Goal: Task Accomplishment & Management: Contribute content

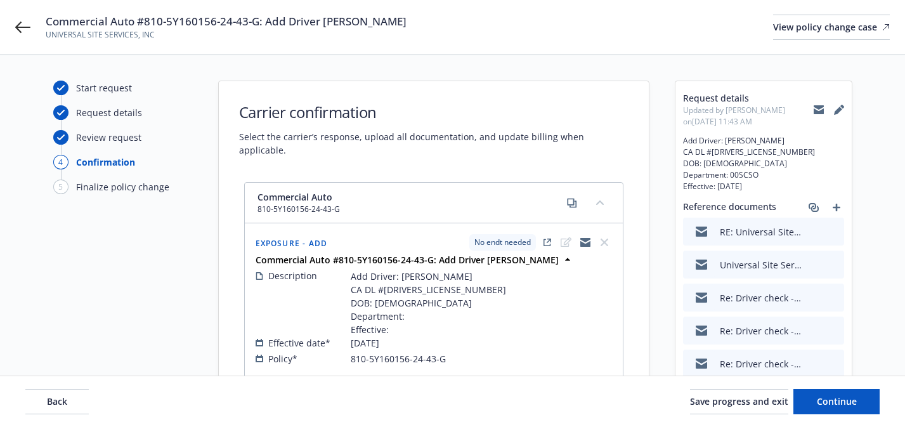
select select "NO_ENDORSEMENT_NEEDED"
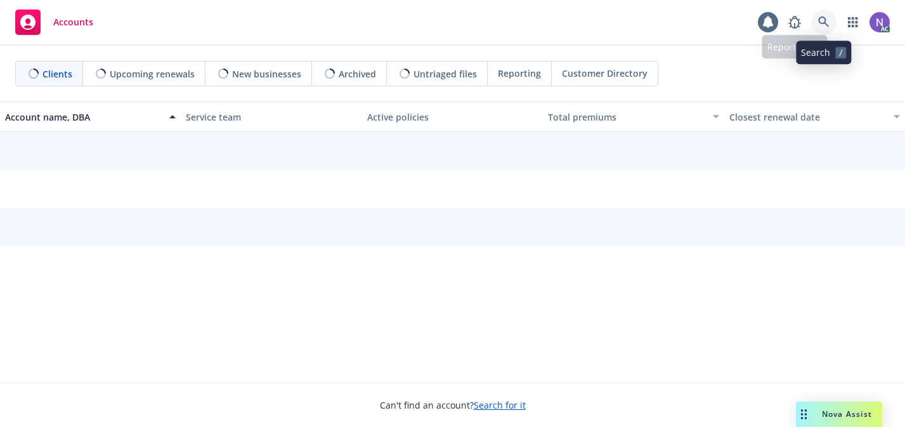
click at [828, 27] on icon at bounding box center [823, 21] width 11 height 11
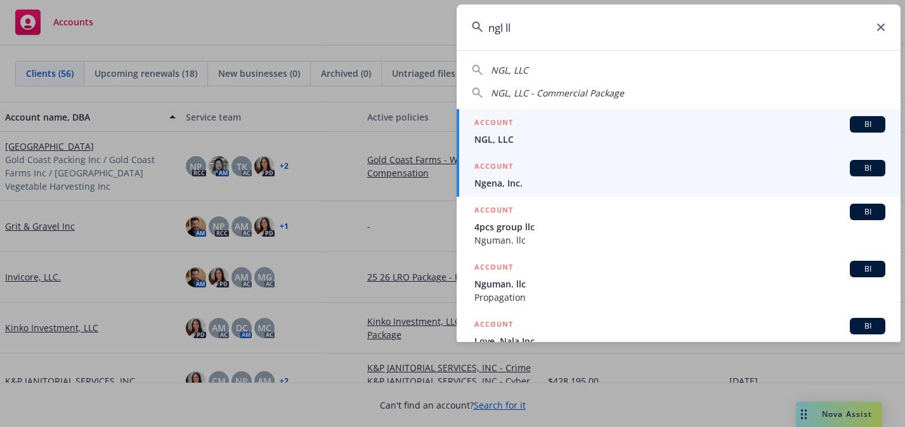
type input "ngl ll"
click at [693, 153] on link "ACCOUNT BI Ngena, Inc." at bounding box center [679, 175] width 444 height 44
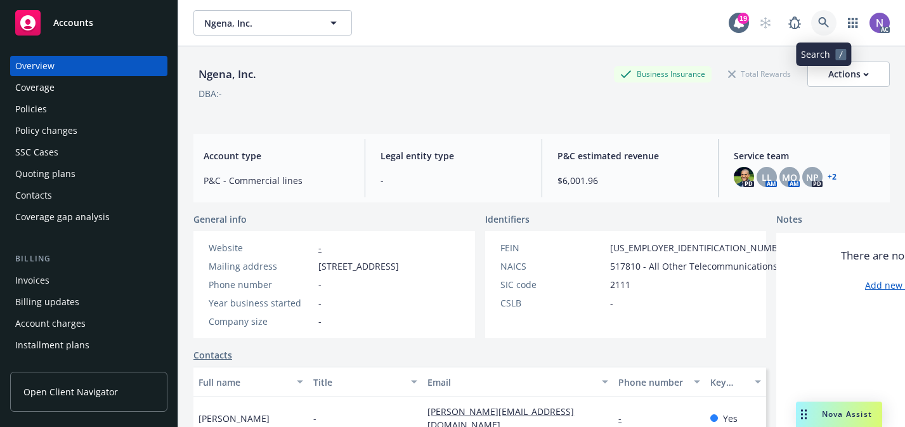
click at [822, 25] on icon at bounding box center [823, 22] width 11 height 11
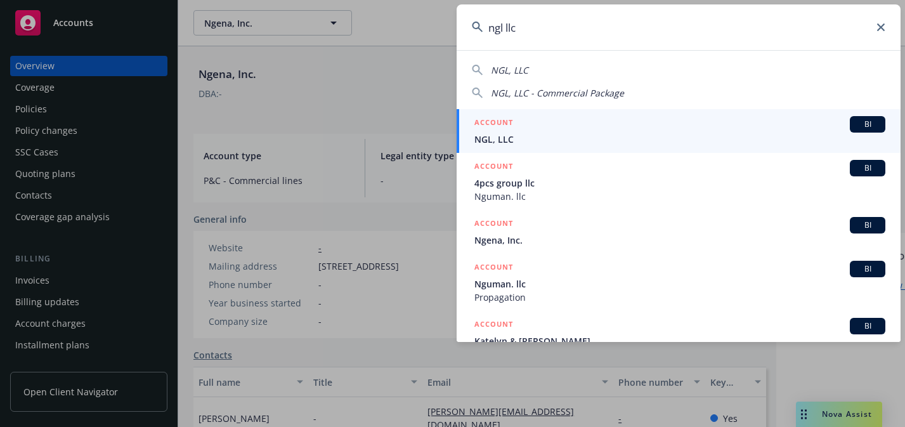
type input "ngl llc"
click at [684, 117] on div "ACCOUNT BI" at bounding box center [679, 124] width 411 height 16
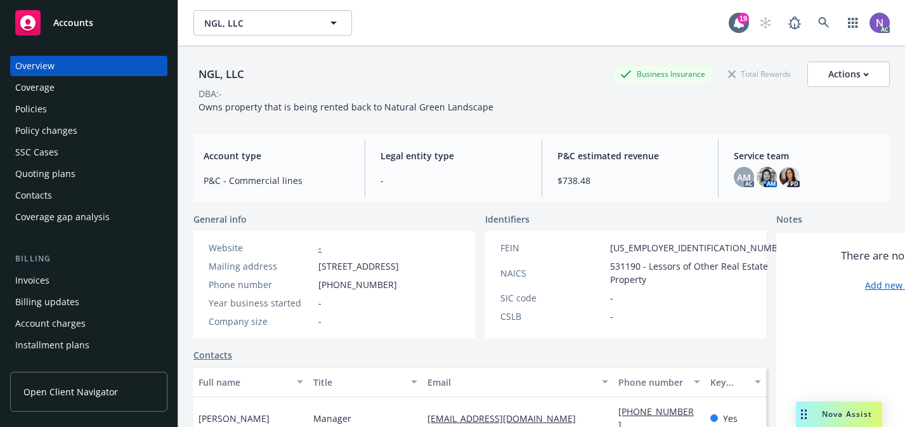
click at [79, 103] on div "Policies" at bounding box center [88, 109] width 147 height 20
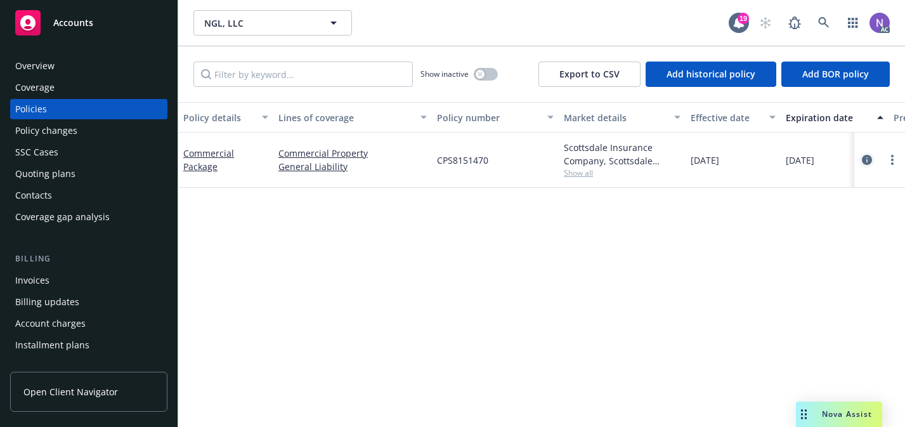
click at [866, 162] on icon "circleInformation" at bounding box center [867, 160] width 10 height 10
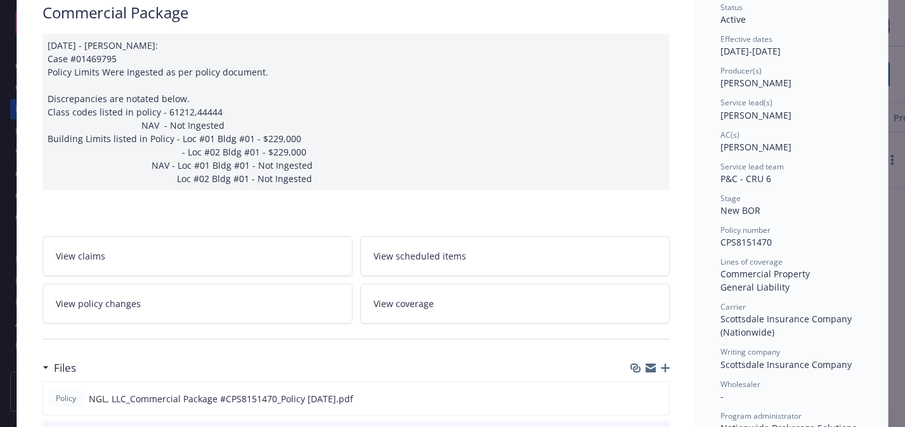
scroll to position [122, 0]
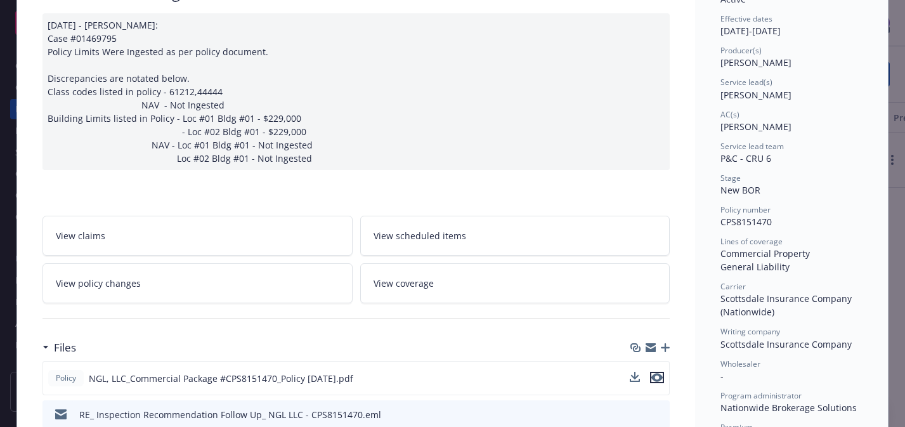
click at [659, 377] on icon "preview file" at bounding box center [656, 377] width 11 height 9
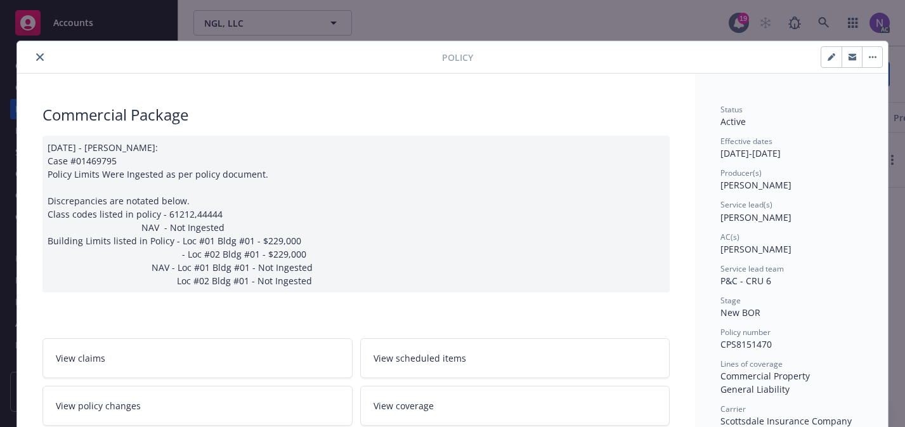
click at [36, 60] on icon "close" at bounding box center [40, 57] width 8 height 8
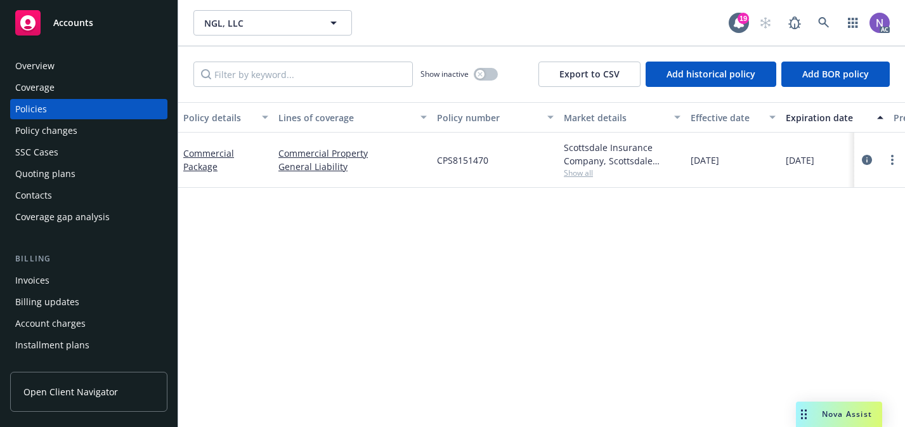
click at [82, 170] on div "Quoting plans" at bounding box center [88, 174] width 147 height 20
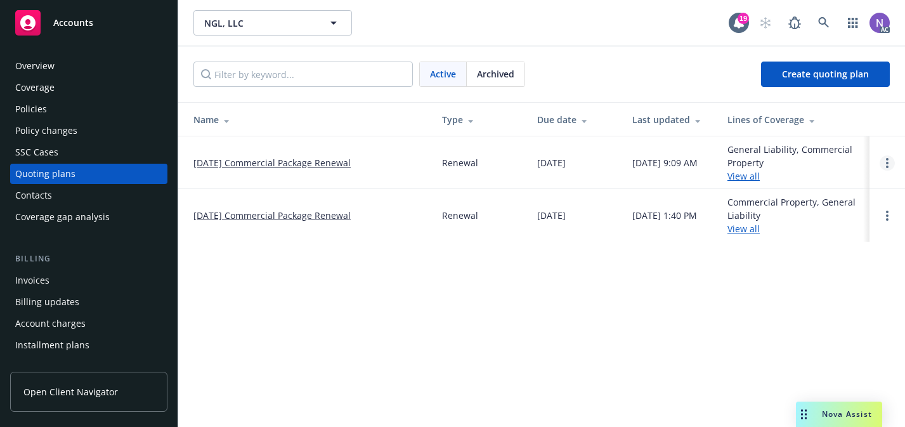
click at [886, 165] on icon "Open options" at bounding box center [887, 163] width 3 height 10
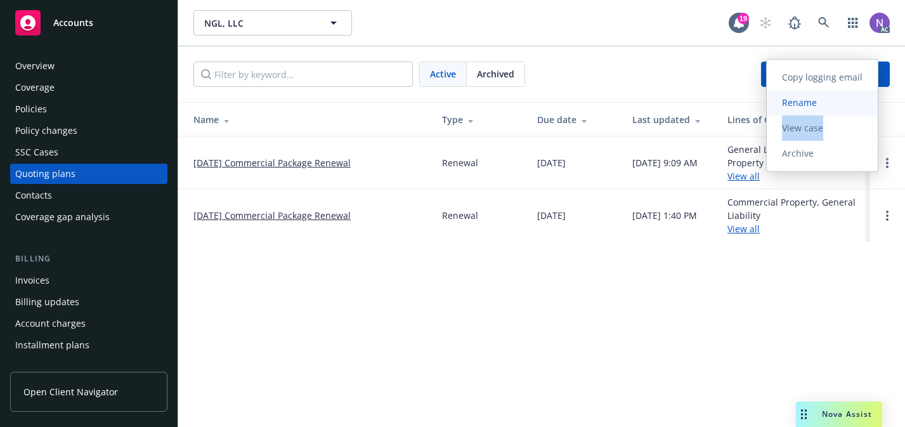
drag, startPoint x: 828, startPoint y: 121, endPoint x: 826, endPoint y: 100, distance: 21.0
click at [826, 101] on div "Copy logging email Rename View case Archive" at bounding box center [822, 115] width 111 height 101
click at [826, 100] on span "Rename" at bounding box center [799, 102] width 65 height 12
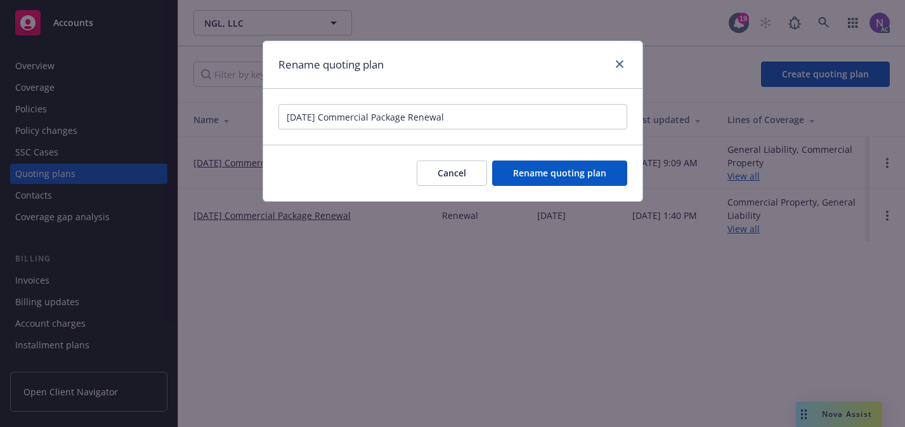
click at [310, 112] on input "02/07/2026 Commercial Package Renewal" at bounding box center [452, 116] width 349 height 25
type input "02/06/2026 Commercial Package Renewal"
click at [585, 183] on button "Rename quoting plan" at bounding box center [559, 172] width 135 height 25
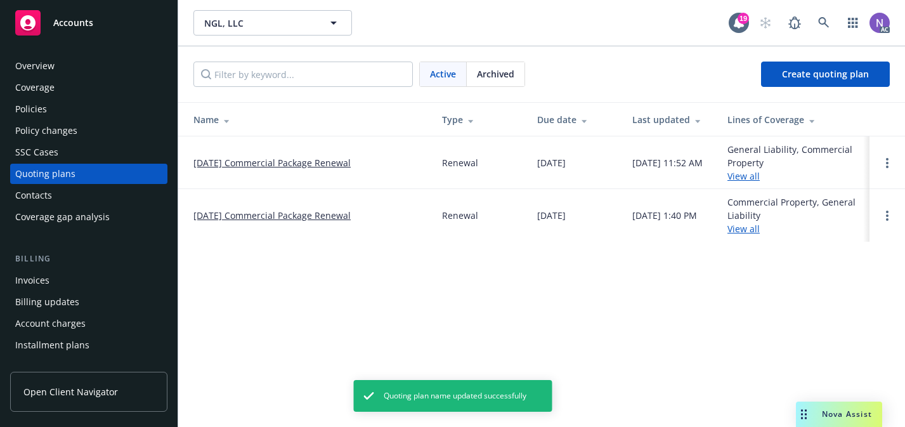
click at [300, 164] on link "02/06/2026 Commercial Package Renewal" at bounding box center [271, 162] width 157 height 13
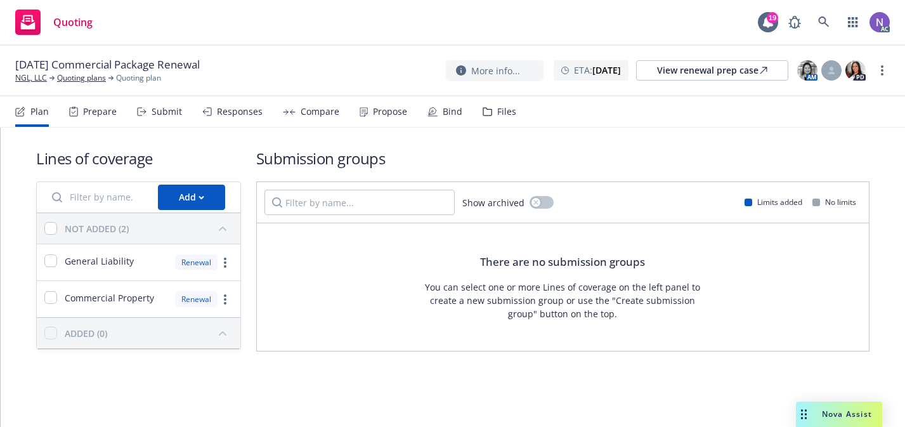
click at [110, 105] on div "Prepare" at bounding box center [93, 111] width 48 height 30
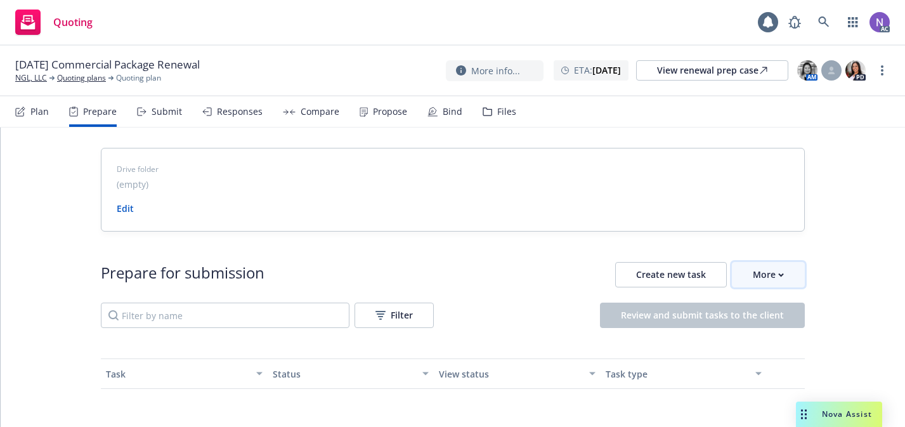
click at [785, 275] on button "More" at bounding box center [768, 274] width 73 height 25
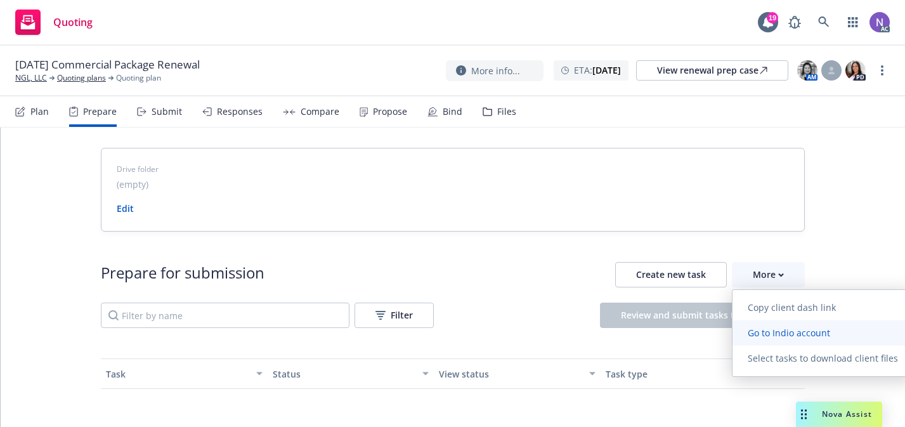
click at [773, 331] on span "Go to Indio account" at bounding box center [789, 333] width 113 height 12
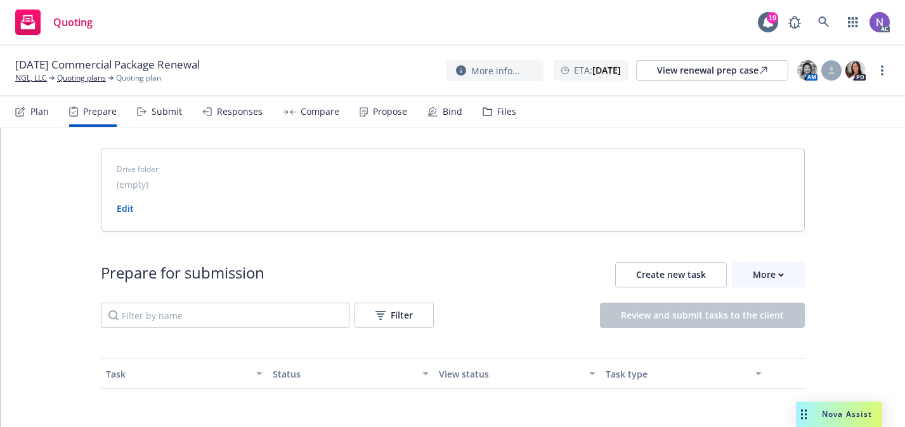
click at [179, 55] on div "02/06/2026 Commercial Package Renewal NGL, LLC Quoting plans Quoting plan More …" at bounding box center [452, 71] width 905 height 51
click at [179, 62] on span "02/06/2026 Commercial Package Renewal" at bounding box center [107, 64] width 185 height 15
copy span "02/06/2026 Commercial Package Renewal"
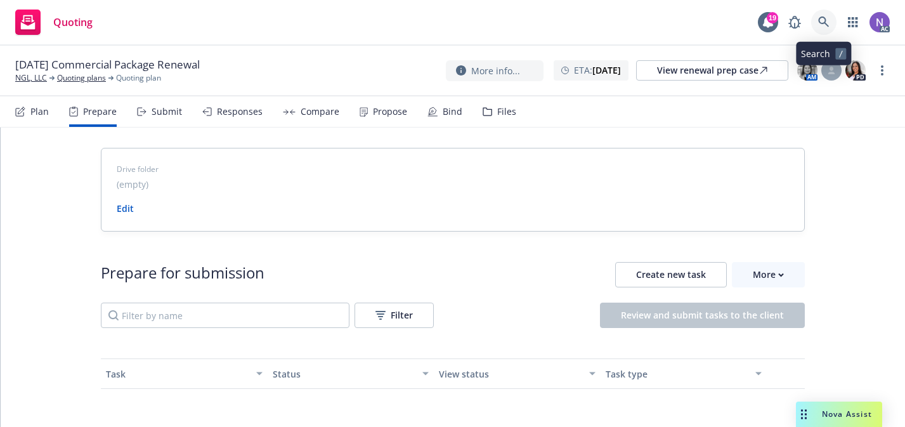
click at [826, 17] on icon at bounding box center [823, 21] width 11 height 11
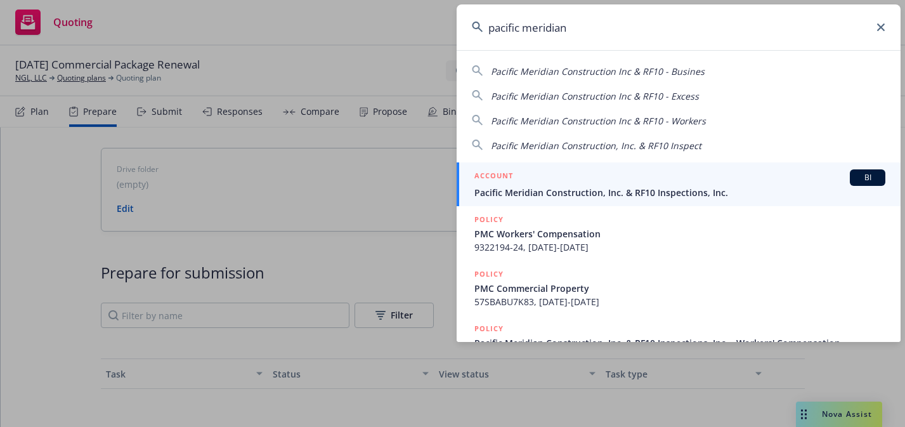
type input "pacific meridian"
click at [723, 172] on div "ACCOUNT BI" at bounding box center [679, 177] width 411 height 16
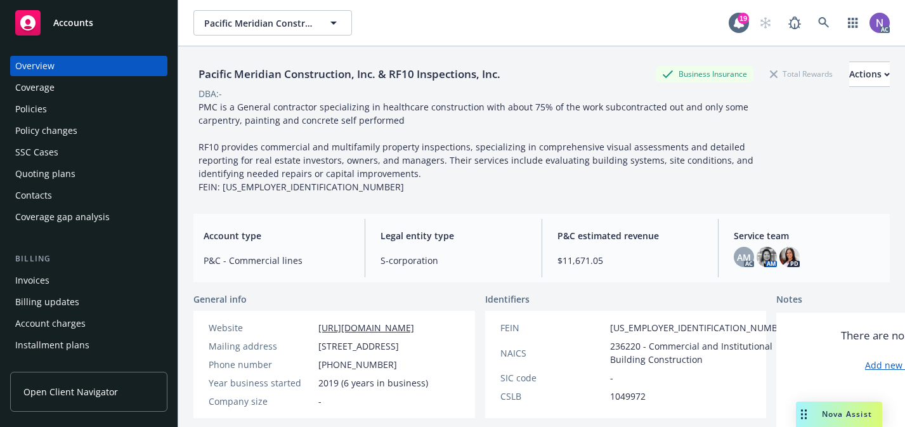
click at [82, 168] on div "Quoting plans" at bounding box center [88, 174] width 147 height 20
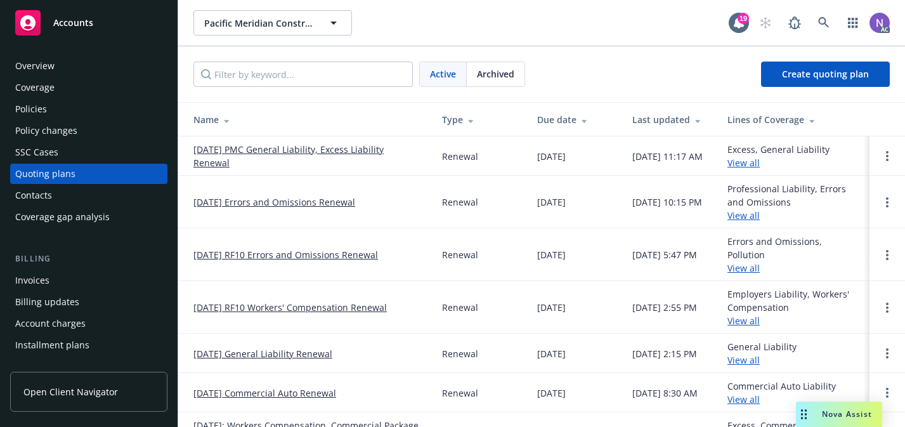
click at [748, 216] on link "View all" at bounding box center [743, 215] width 32 height 12
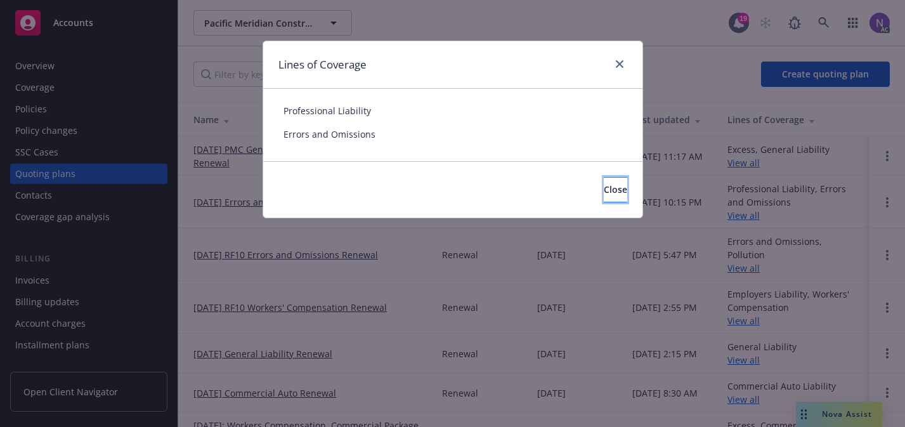
click at [604, 186] on button "Close" at bounding box center [615, 189] width 23 height 25
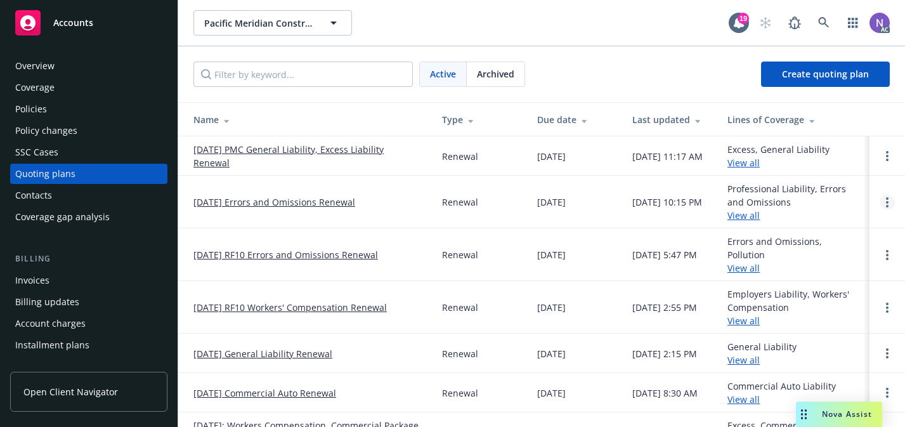
click at [880, 202] on link "Open options" at bounding box center [887, 202] width 15 height 15
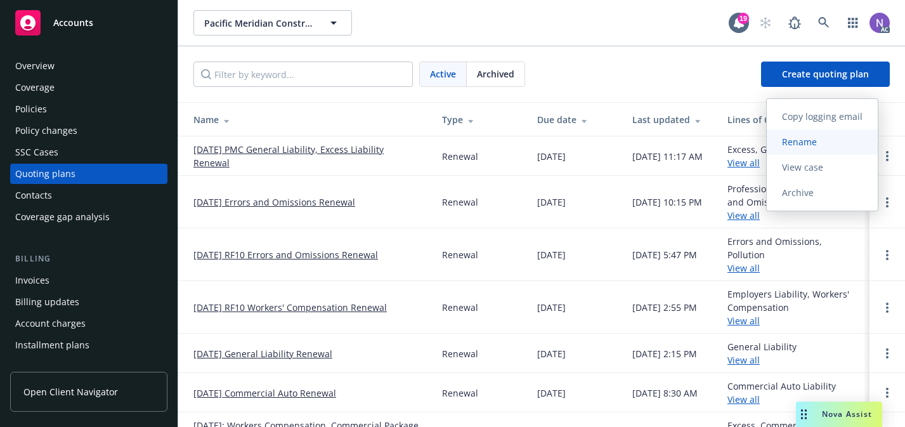
click at [844, 140] on link "Rename" at bounding box center [822, 141] width 111 height 25
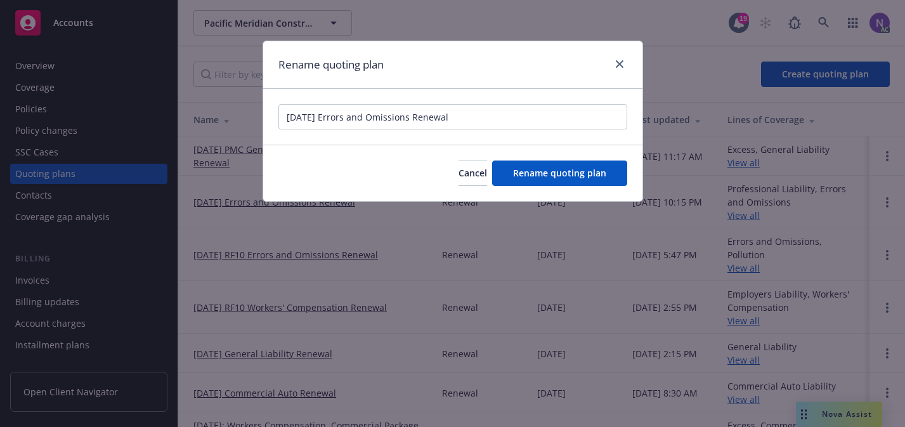
click at [323, 119] on input "12/11/25 Errors and Omissions Renewal" at bounding box center [452, 116] width 349 height 25
type input "[DATE] PMC Errors and Omissions Renewal"
click at [537, 163] on button "Rename quoting plan" at bounding box center [559, 172] width 135 height 25
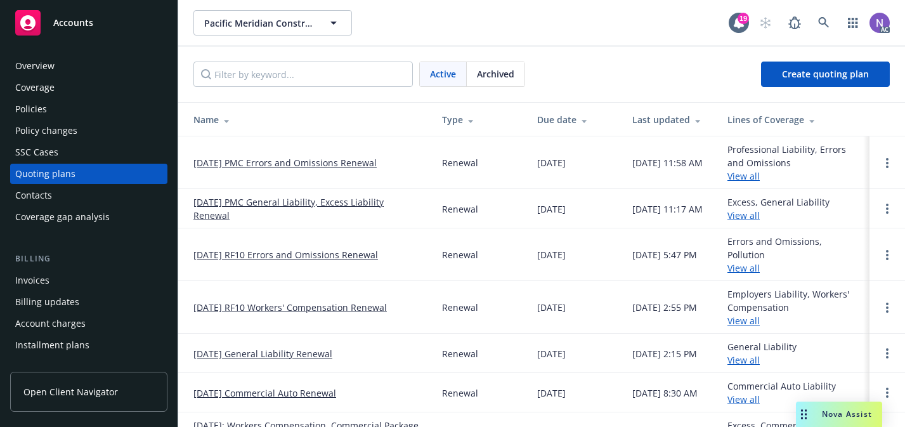
click at [322, 168] on link "12/11/25 PMC Errors and Omissions Renewal" at bounding box center [284, 162] width 183 height 13
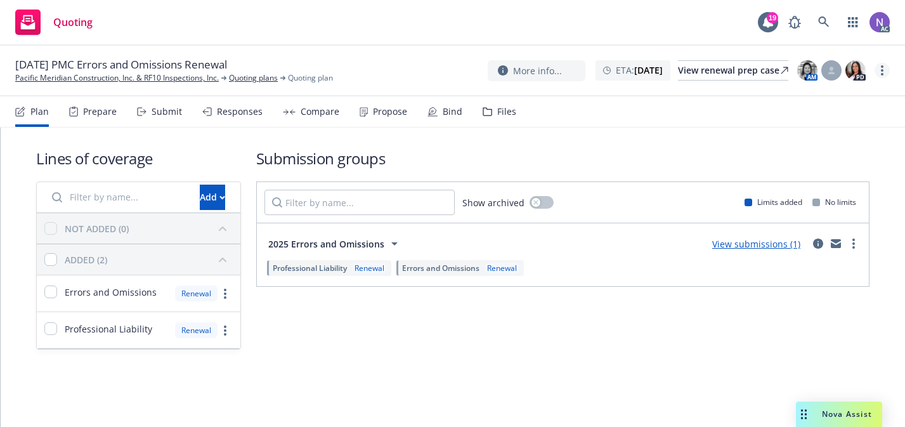
click at [887, 72] on link "more" at bounding box center [882, 70] width 15 height 15
click at [821, 101] on link "Copy logging email" at bounding box center [818, 96] width 141 height 25
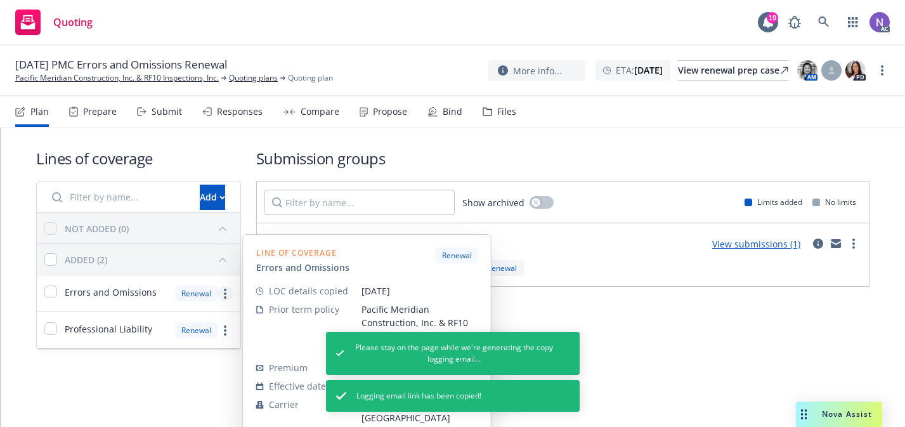
click at [228, 290] on link "more" at bounding box center [225, 293] width 15 height 15
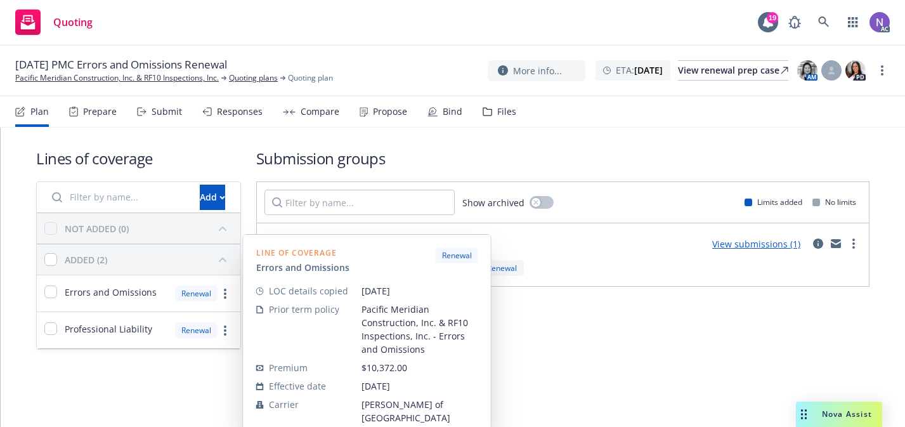
click at [518, 120] on nav "Plan Prepare Submit Responses Compare Propose Bind Files" at bounding box center [452, 111] width 875 height 30
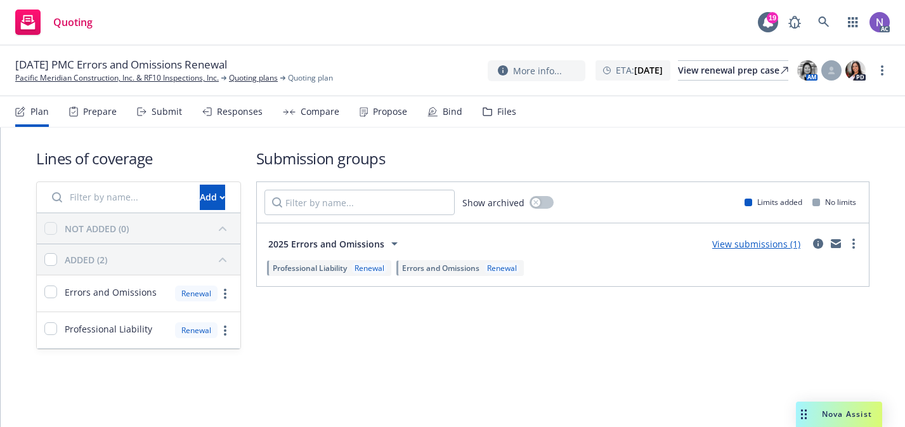
click at [505, 115] on div "Files" at bounding box center [506, 112] width 19 height 10
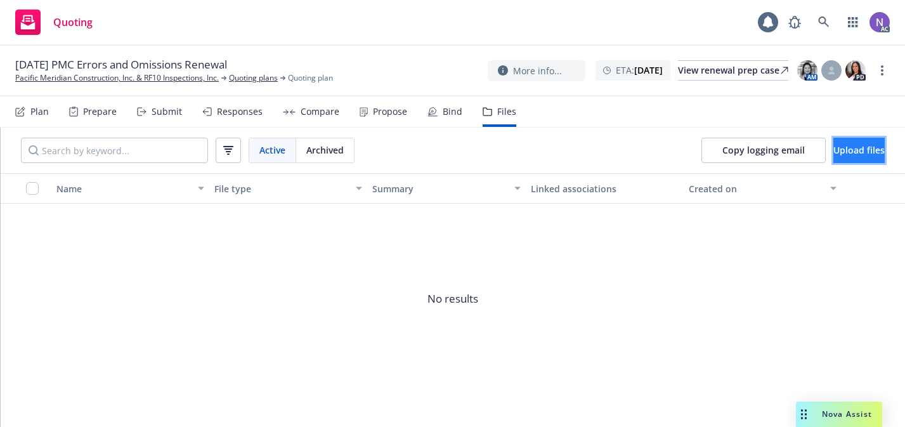
click at [835, 155] on span "Upload files" at bounding box center [858, 150] width 51 height 12
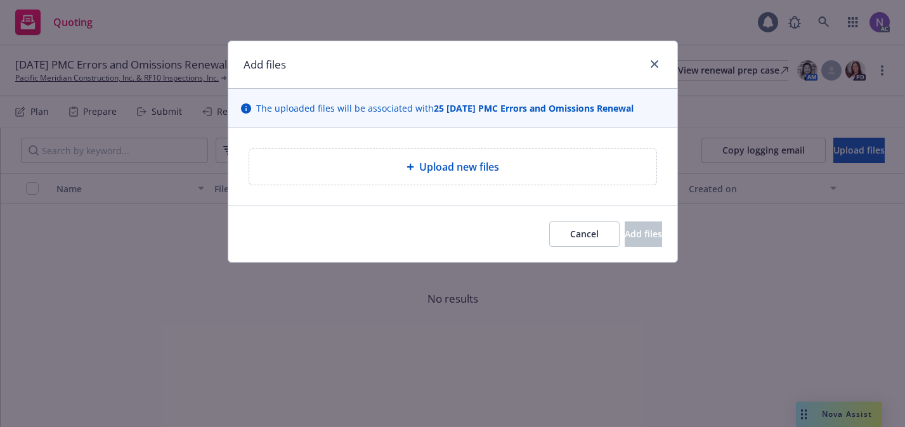
click at [415, 178] on div "Upload new files" at bounding box center [452, 167] width 407 height 36
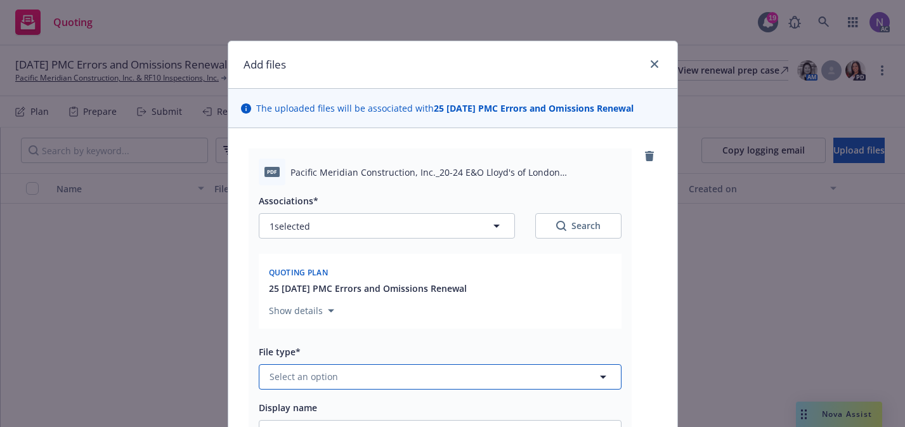
click at [365, 383] on button "Select an option" at bounding box center [440, 376] width 363 height 25
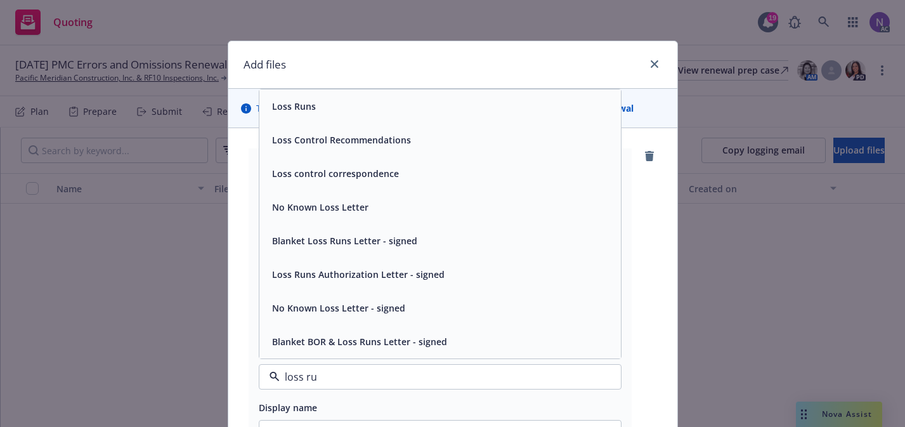
type input "loss run"
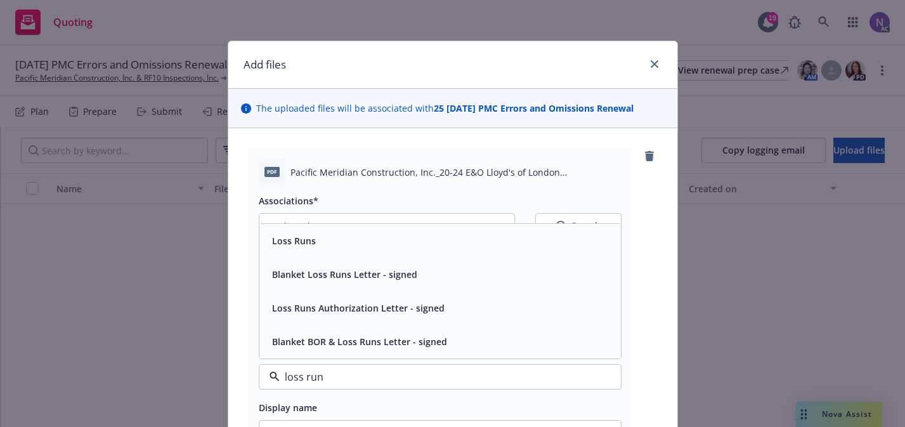
click at [398, 236] on div "Loss Runs" at bounding box center [440, 240] width 346 height 18
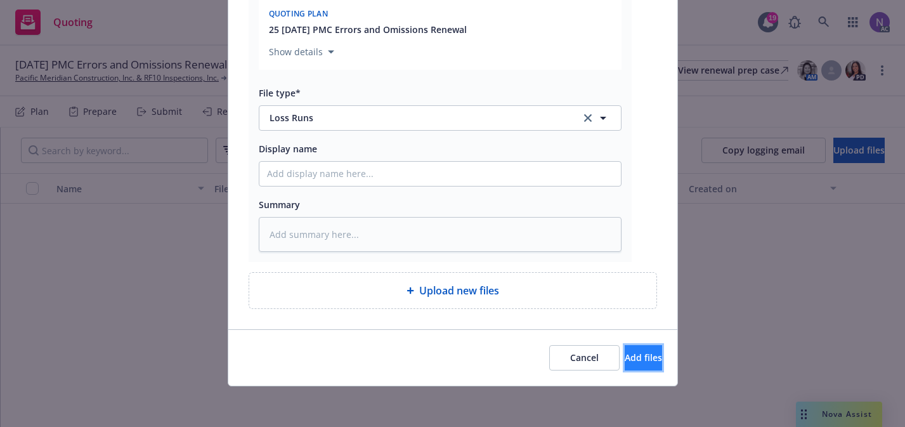
click at [626, 355] on span "Add files" at bounding box center [643, 357] width 37 height 12
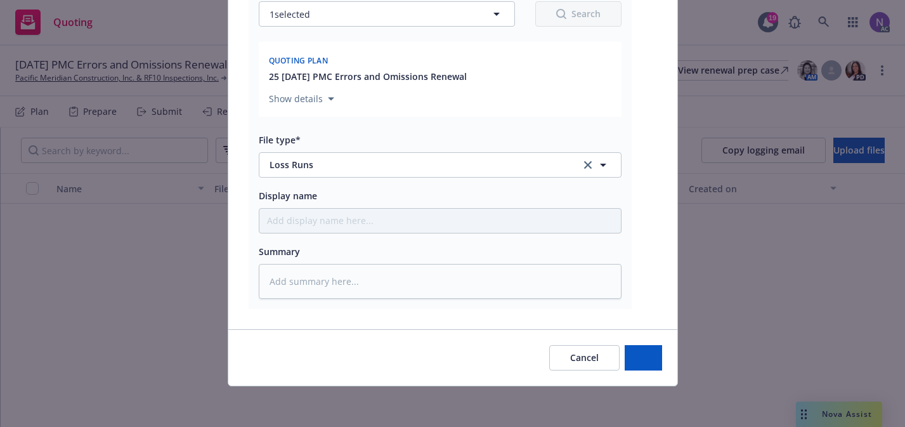
type textarea "x"
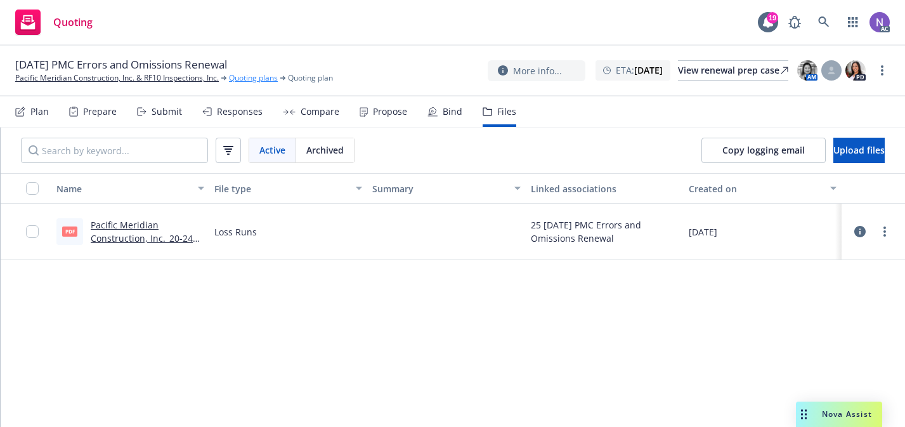
click at [240, 77] on link "Quoting plans" at bounding box center [253, 77] width 49 height 11
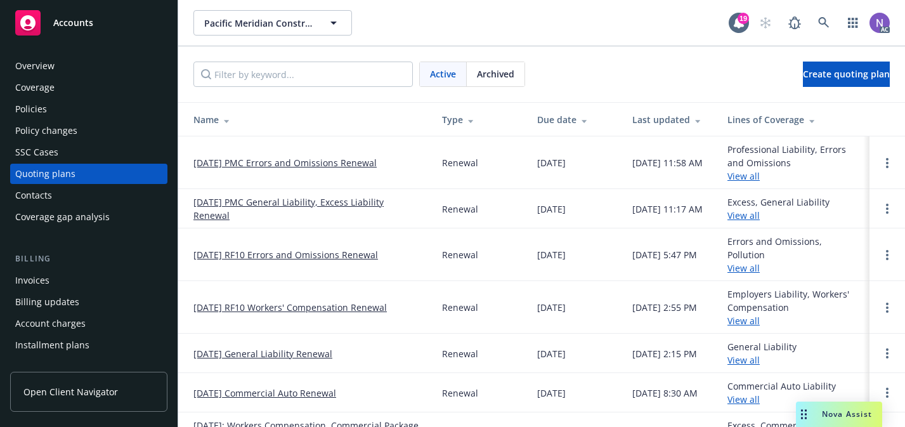
click at [253, 204] on link "[DATE] PMC General Liability, Excess Liability Renewal" at bounding box center [307, 208] width 228 height 27
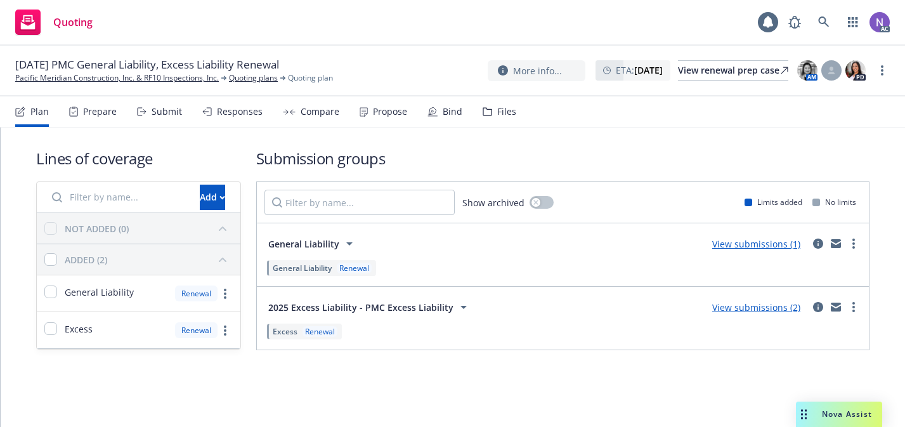
click at [497, 109] on div "Files" at bounding box center [506, 112] width 19 height 10
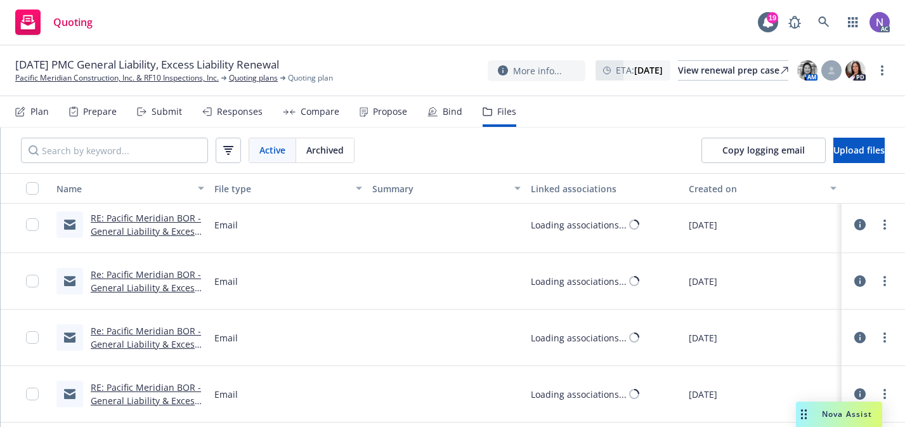
scroll to position [617, 0]
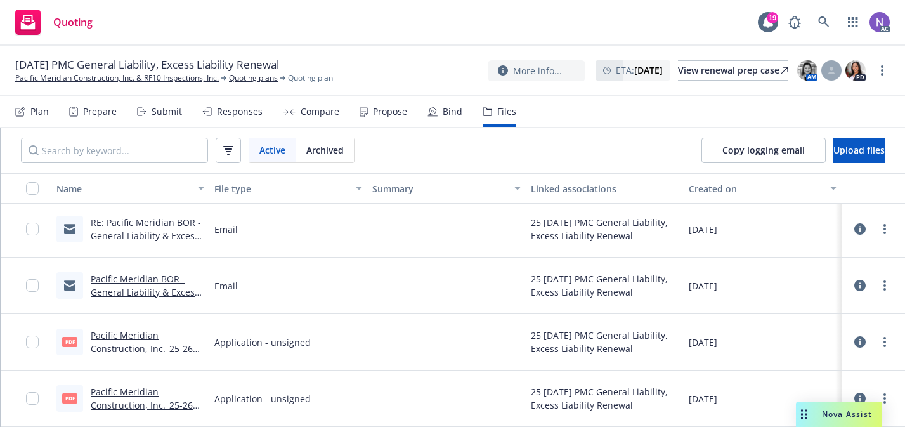
click at [154, 406] on link "Pacific Meridian Construction, Inc._25-26 Acord 126.pdf" at bounding box center [144, 405] width 106 height 39
click at [157, 349] on link "Pacific Meridian Construction, Inc._25-26 Acord 125.pdf" at bounding box center [144, 348] width 106 height 39
click at [103, 107] on div "Prepare" at bounding box center [100, 112] width 34 height 10
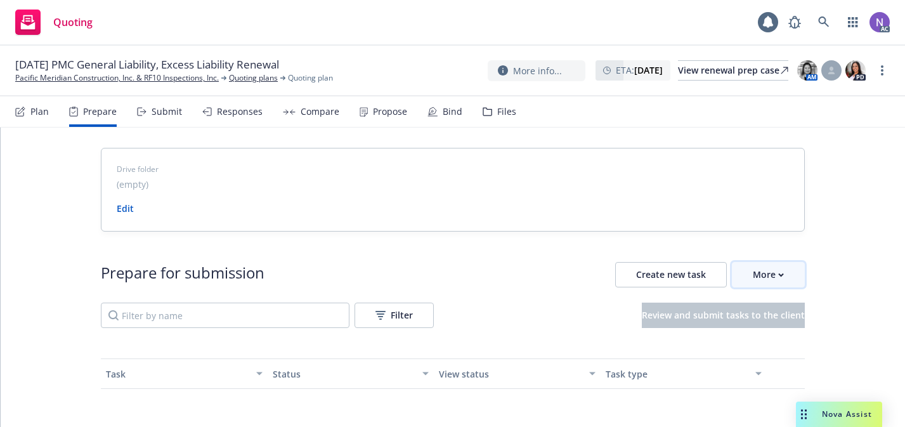
click at [792, 279] on button "More" at bounding box center [768, 274] width 73 height 25
click at [785, 328] on span "Go to Indio account" at bounding box center [789, 333] width 113 height 12
click at [241, 76] on link "Quoting plans" at bounding box center [253, 77] width 49 height 11
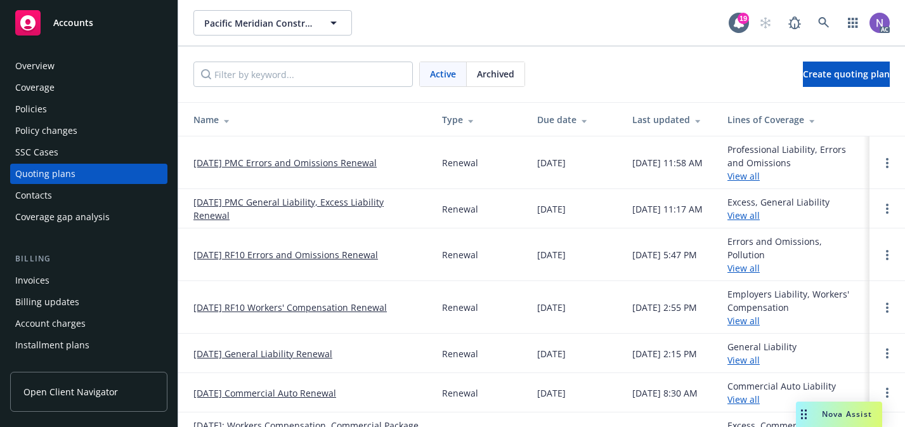
click at [257, 201] on link "[DATE] PMC General Liability, Excess Liability Renewal" at bounding box center [307, 208] width 228 height 27
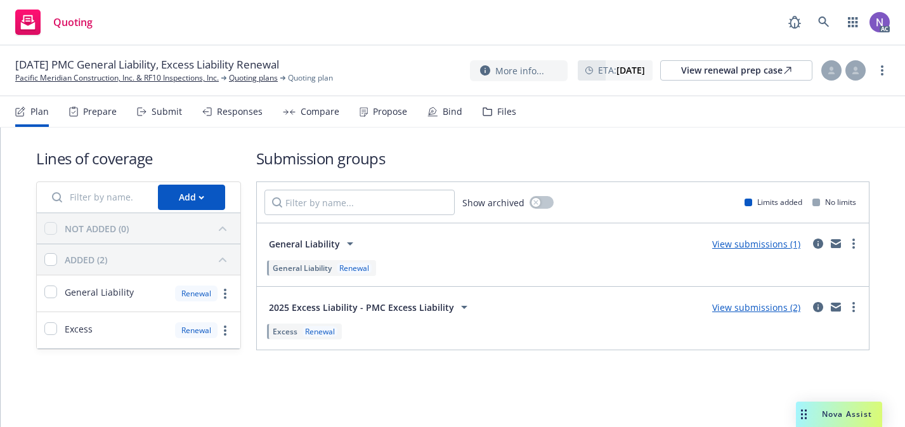
click at [503, 110] on div "Files" at bounding box center [506, 112] width 19 height 10
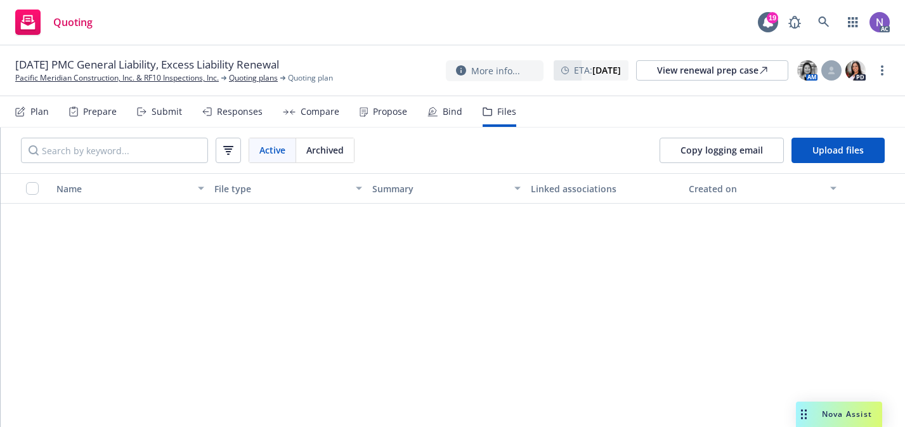
scroll to position [617, 0]
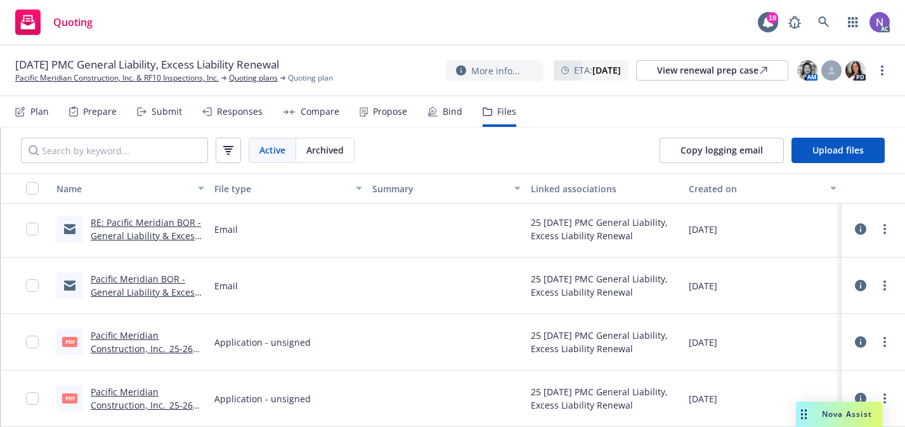
click at [146, 390] on link "Pacific Meridian Construction, Inc._25-26 Acord 126.pdf" at bounding box center [144, 405] width 106 height 39
click at [172, 349] on link "Pacific Meridian Construction, Inc._25-26 Acord 125.pdf" at bounding box center [144, 348] width 106 height 39
click at [888, 345] on link "more" at bounding box center [884, 341] width 15 height 15
click at [820, 236] on link "Archive" at bounding box center [829, 239] width 126 height 25
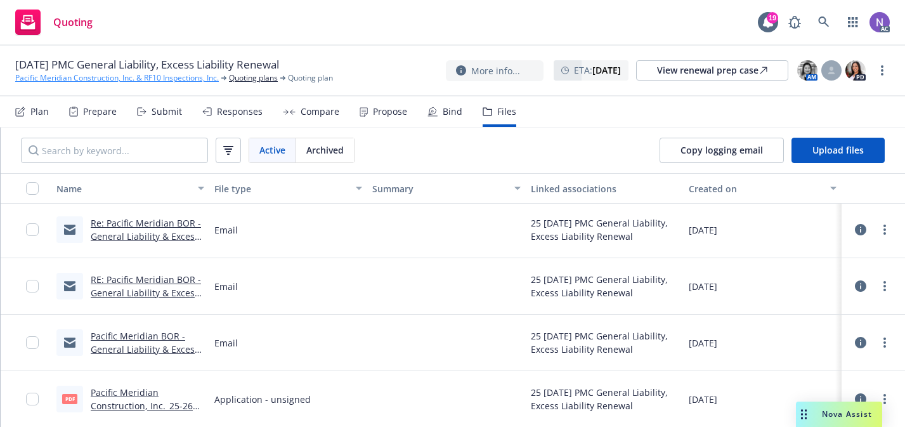
click at [113, 79] on link "Pacific Meridian Construction, Inc. & RF10 Inspections, Inc." at bounding box center [117, 77] width 204 height 11
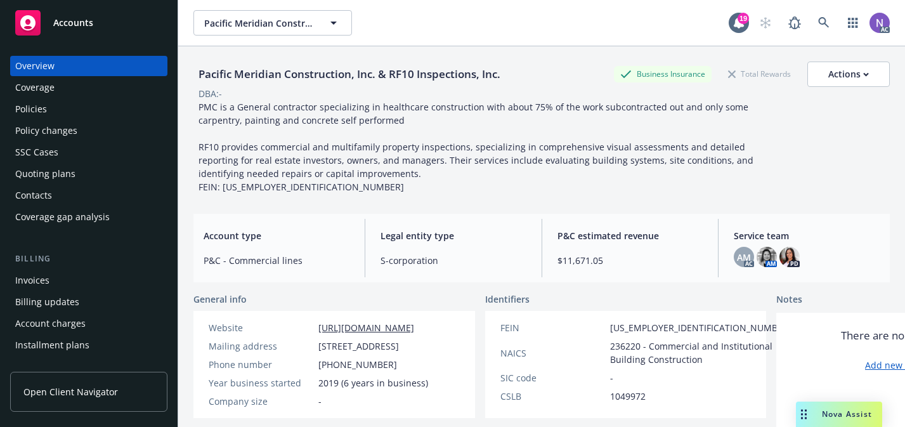
click at [126, 107] on div "Policies" at bounding box center [88, 109] width 147 height 20
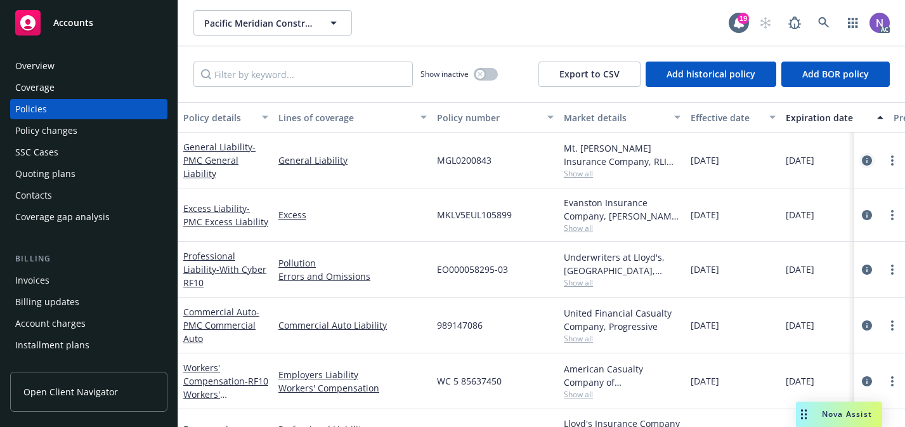
click at [865, 157] on icon "circleInformation" at bounding box center [867, 160] width 10 height 10
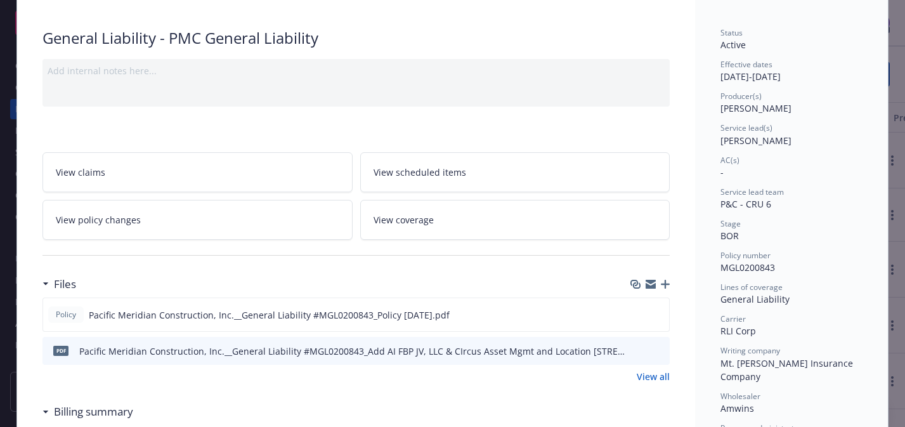
scroll to position [152, 0]
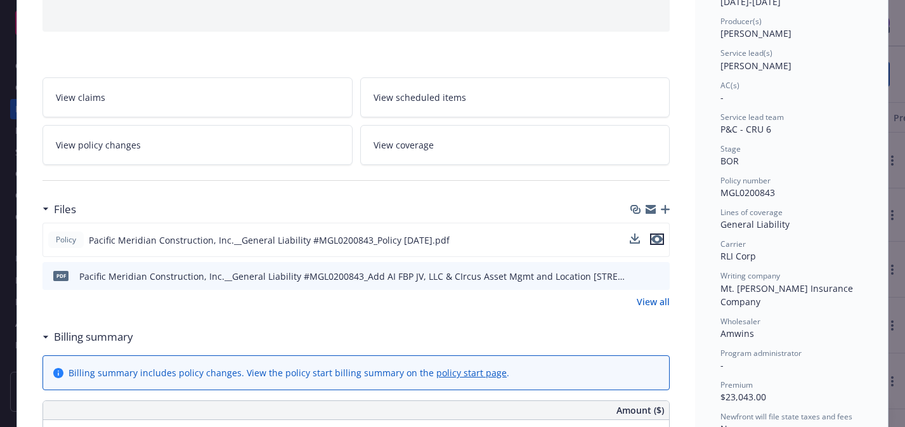
click at [661, 243] on icon "preview file" at bounding box center [656, 239] width 11 height 9
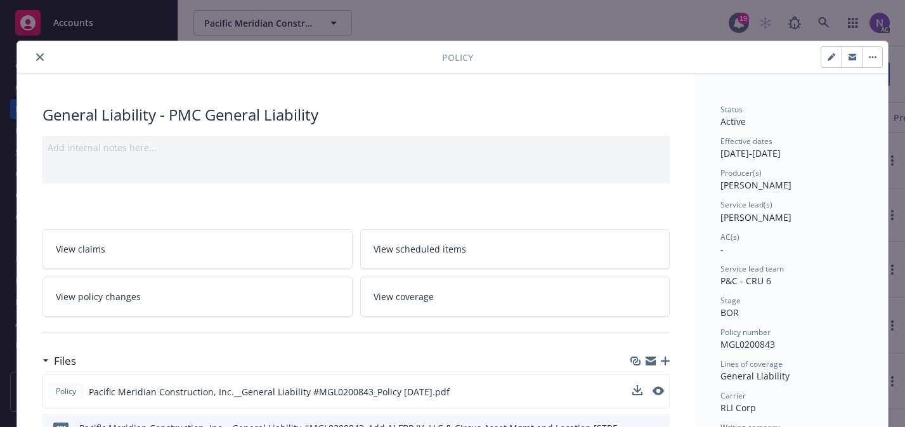
click at [29, 60] on div at bounding box center [232, 56] width 420 height 15
click at [45, 52] on button "close" at bounding box center [39, 56] width 15 height 15
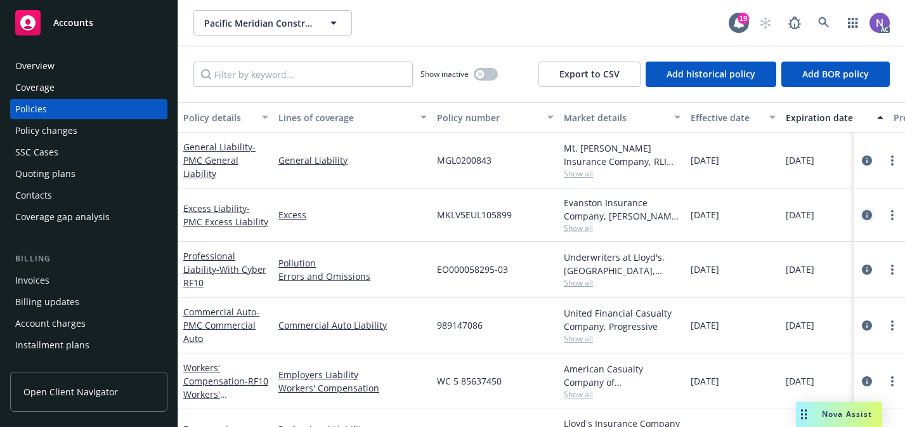
click at [865, 213] on icon "circleInformation" at bounding box center [867, 215] width 10 height 10
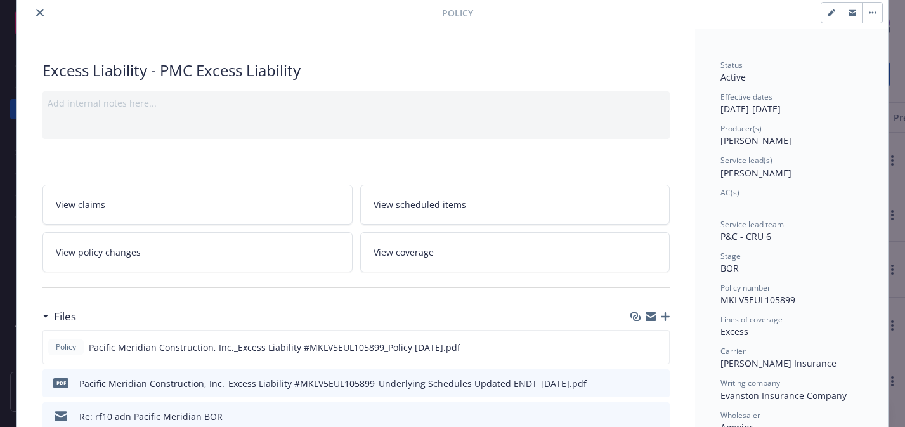
scroll to position [66, 0]
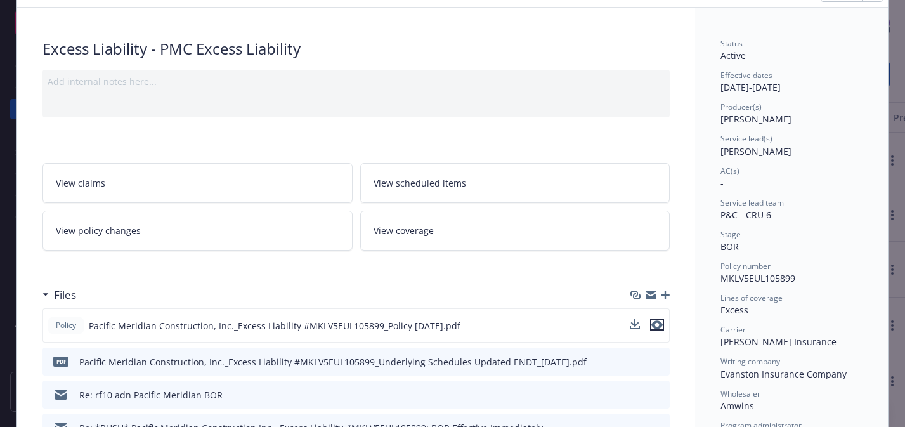
click at [661, 326] on icon "preview file" at bounding box center [656, 324] width 11 height 9
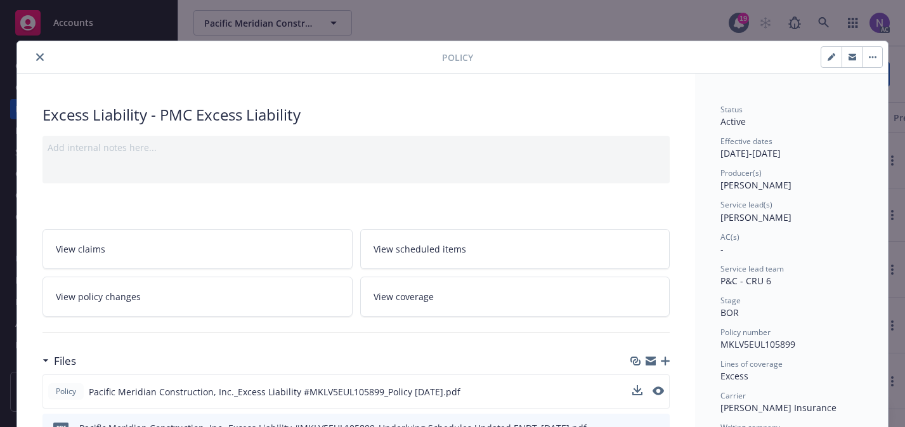
click at [37, 58] on icon "close" at bounding box center [40, 57] width 8 height 8
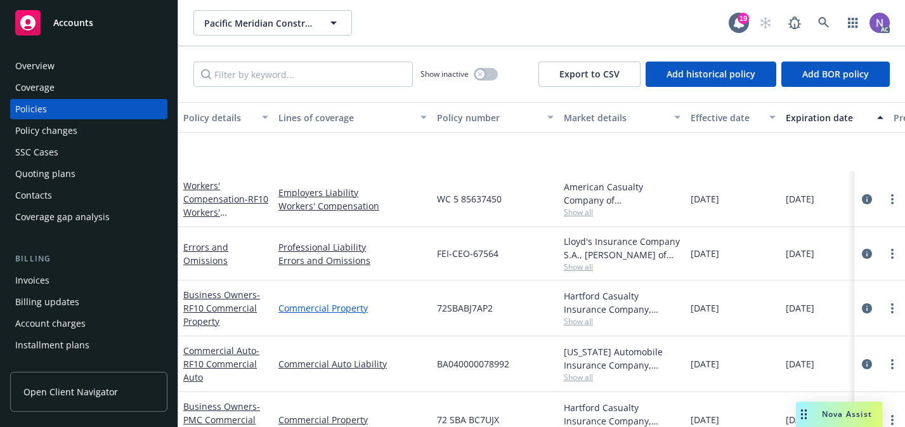
scroll to position [296, 0]
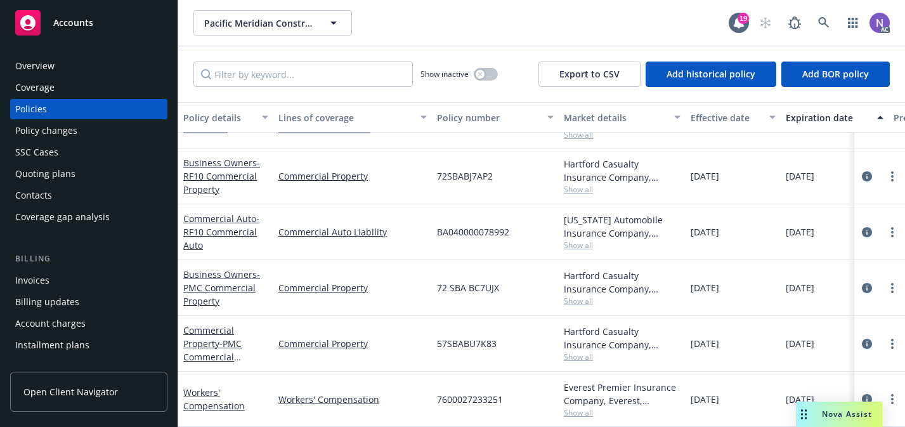
click at [460, 396] on span "7600027233251" at bounding box center [470, 399] width 66 height 13
copy span "7600027233251"
click at [583, 384] on div "Everest Premier Insurance Company, Everest, Arrowhead General Insurance Agency,…" at bounding box center [622, 394] width 117 height 27
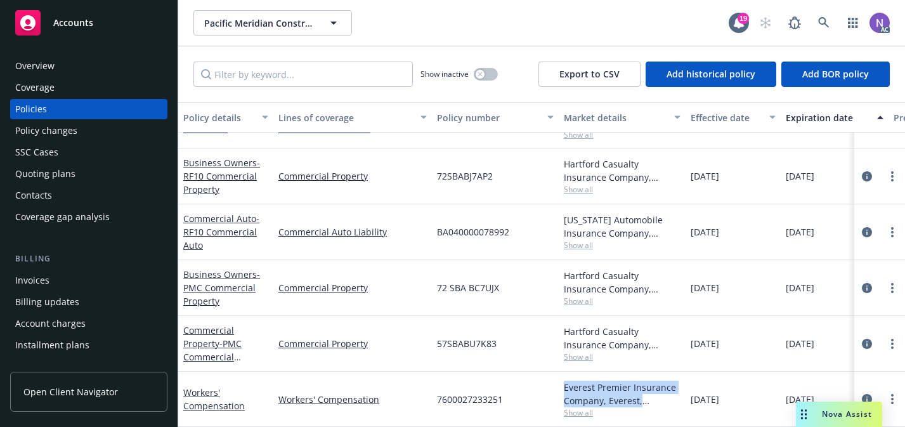
click at [583, 384] on div "Everest Premier Insurance Company, Everest, Arrowhead General Insurance Agency,…" at bounding box center [622, 394] width 117 height 27
copy div "Everest Premier Insurance Company, Everest, Arrowhead General Insurance Agency,…"
click at [708, 396] on span "08/03/2025" at bounding box center [705, 399] width 29 height 13
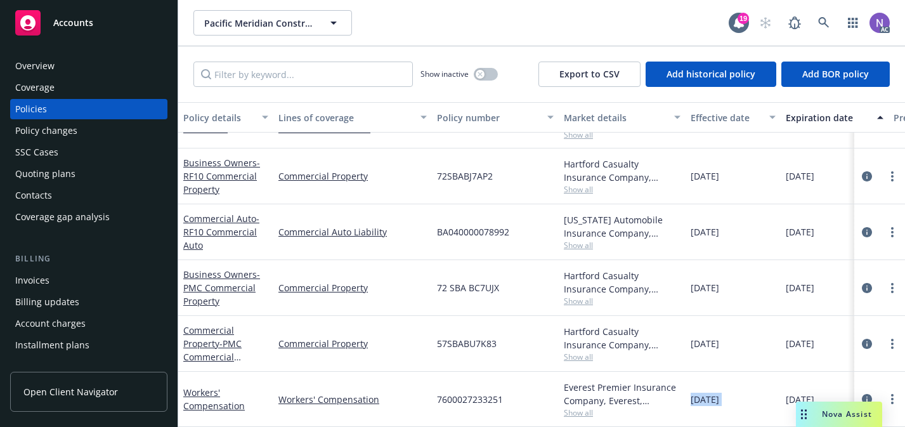
click at [708, 396] on span "08/03/2025" at bounding box center [705, 399] width 29 height 13
copy span "08/03/2025"
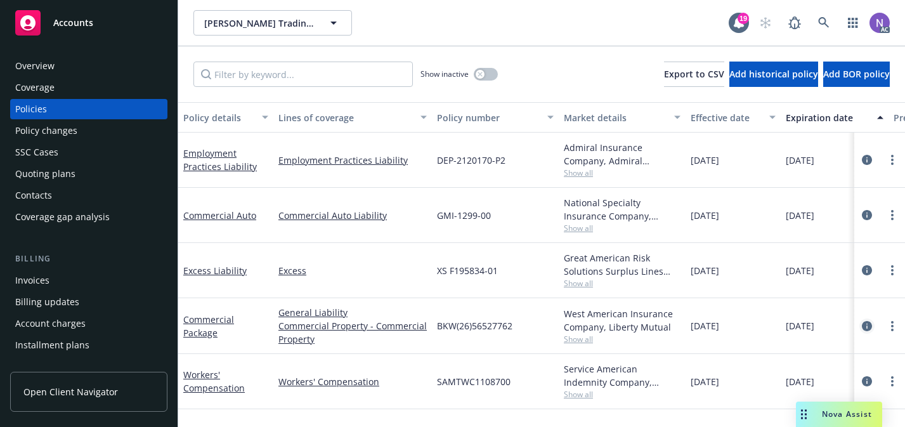
click at [869, 325] on icon "circleInformation" at bounding box center [867, 326] width 10 height 10
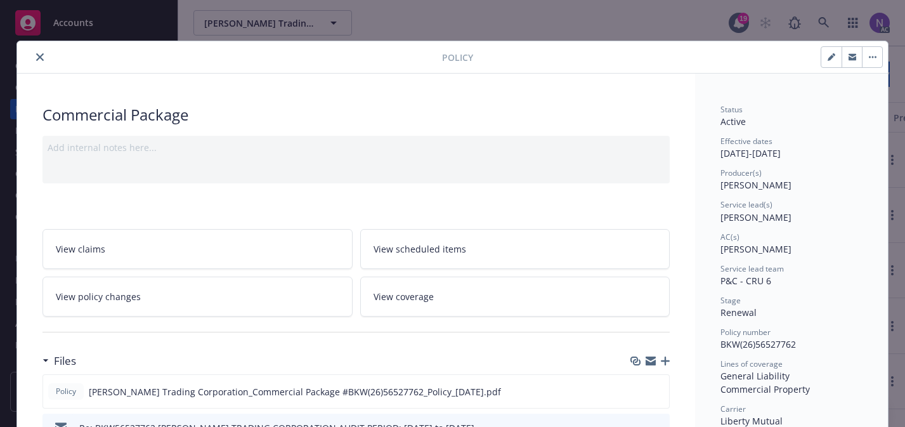
click at [662, 362] on icon "button" at bounding box center [665, 360] width 9 height 9
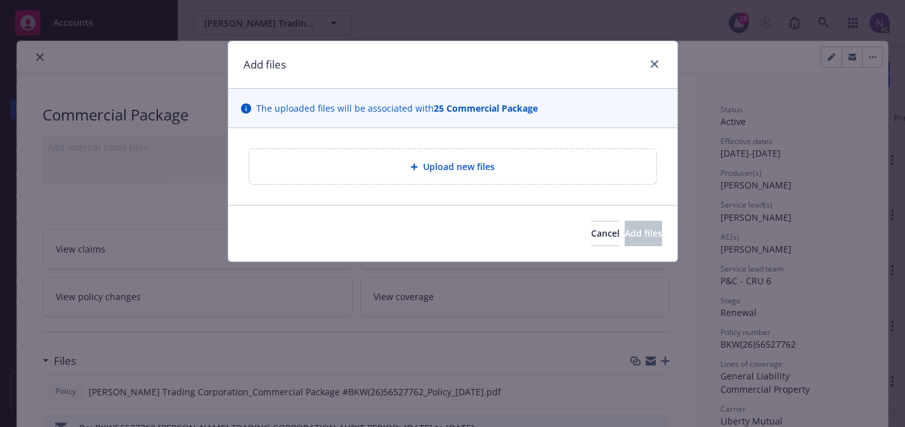
click at [466, 166] on span "Upload new files" at bounding box center [459, 166] width 72 height 13
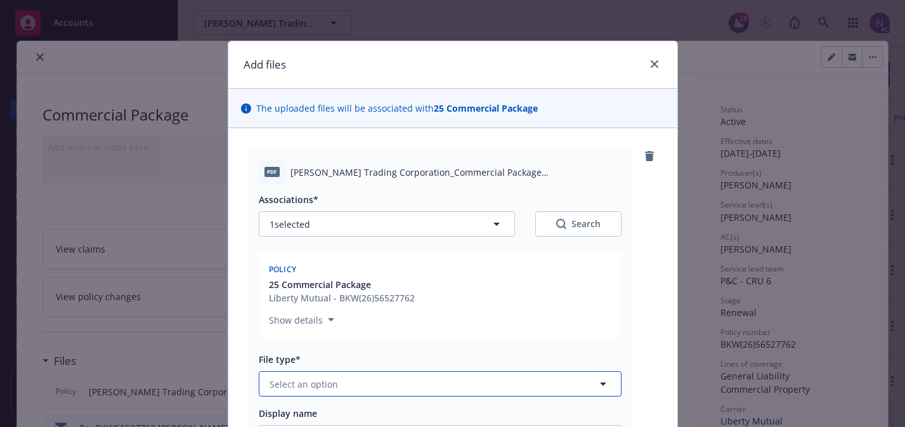
click at [394, 380] on button "Select an option" at bounding box center [440, 383] width 363 height 25
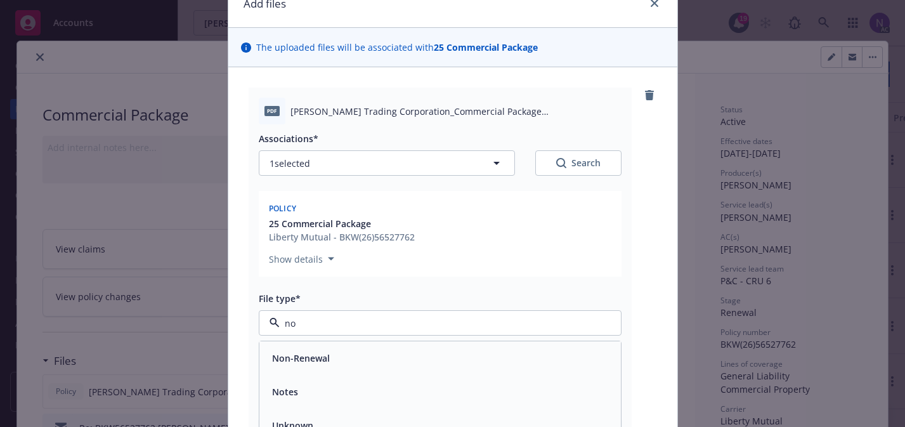
scroll to position [64, 0]
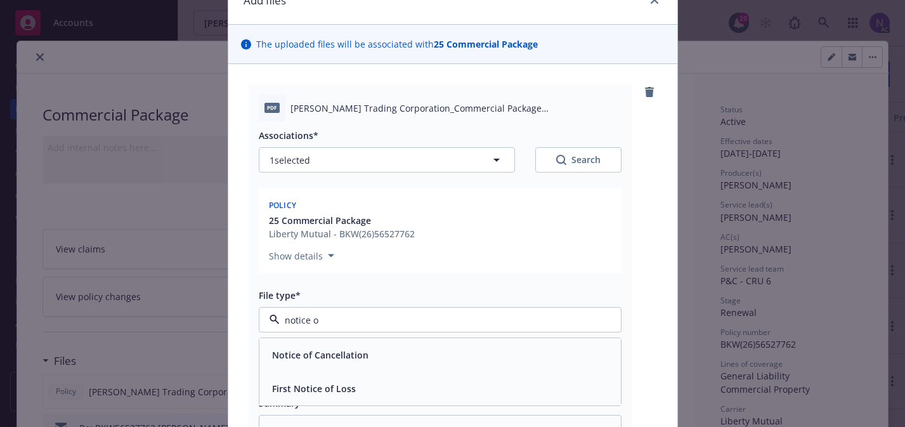
type input "notice of"
click at [432, 353] on div "Notice of Cancellation" at bounding box center [440, 355] width 346 height 18
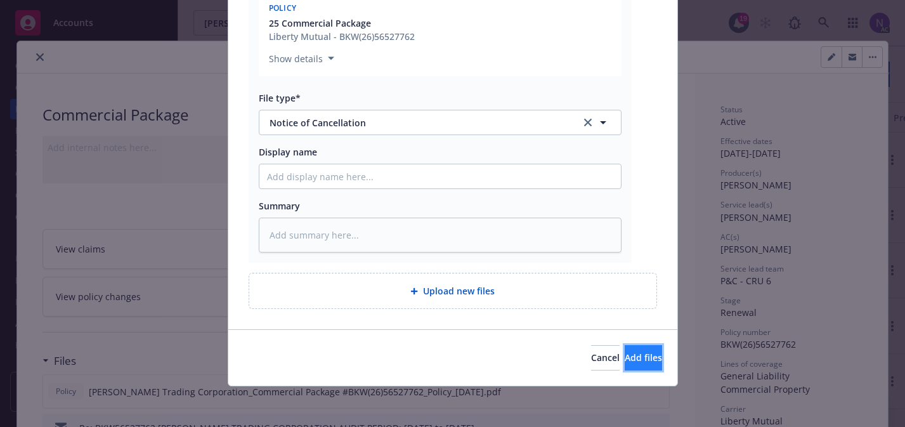
click at [625, 363] on span "Add files" at bounding box center [643, 357] width 37 height 12
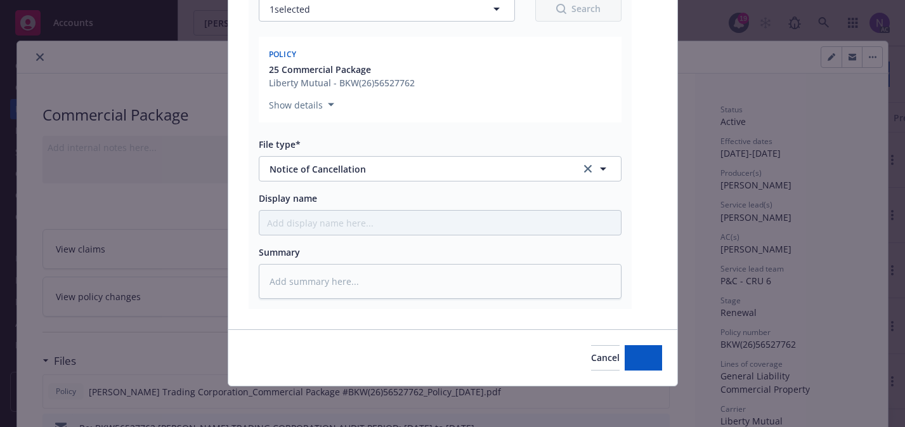
scroll to position [215, 0]
type textarea "x"
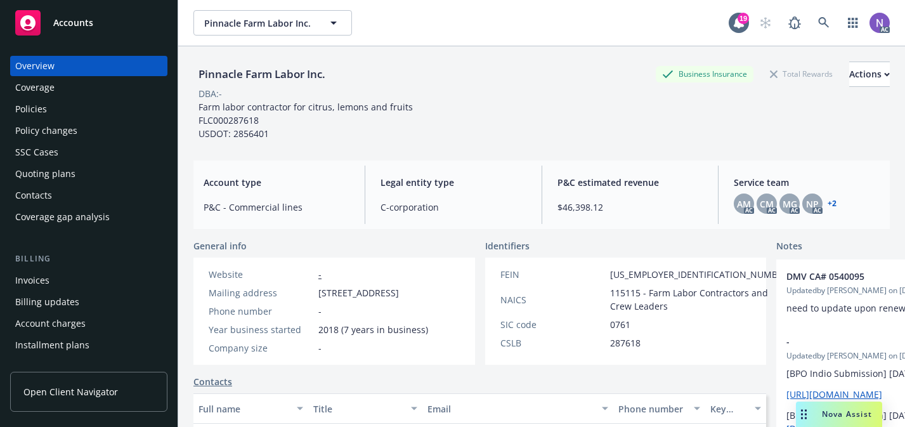
click at [83, 136] on div "Policy changes" at bounding box center [88, 131] width 147 height 20
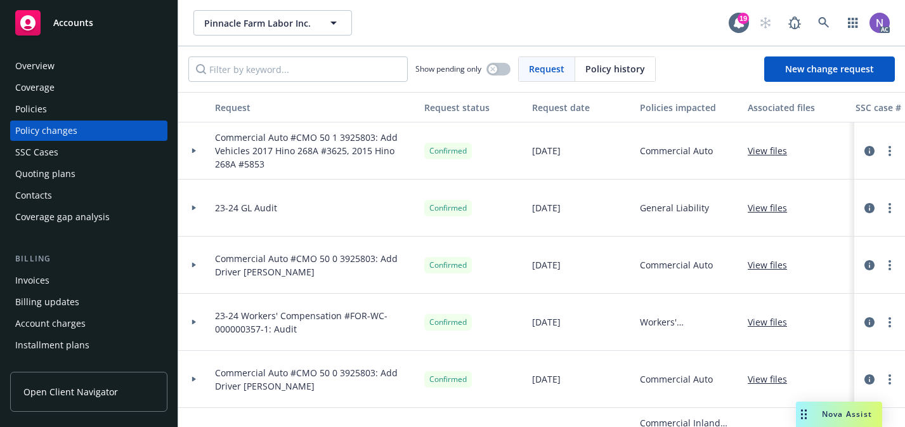
click at [124, 110] on div "Policies" at bounding box center [88, 109] width 147 height 20
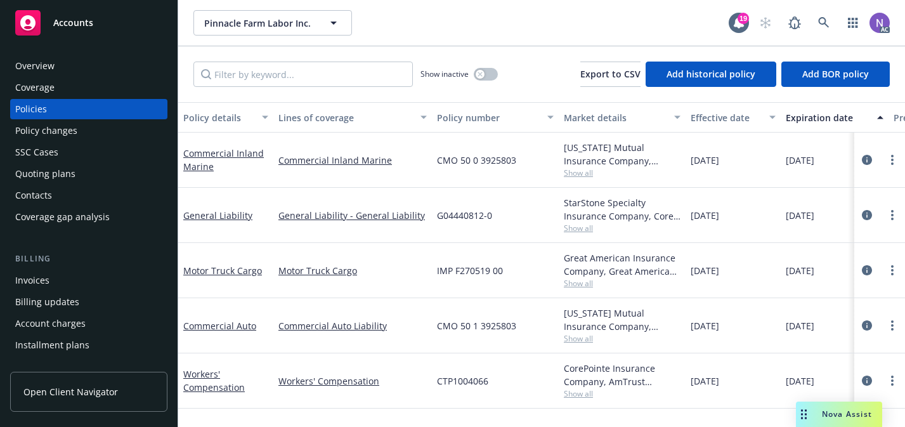
click at [901, 270] on div at bounding box center [879, 270] width 51 height 55
click at [894, 269] on link "more" at bounding box center [892, 270] width 15 height 15
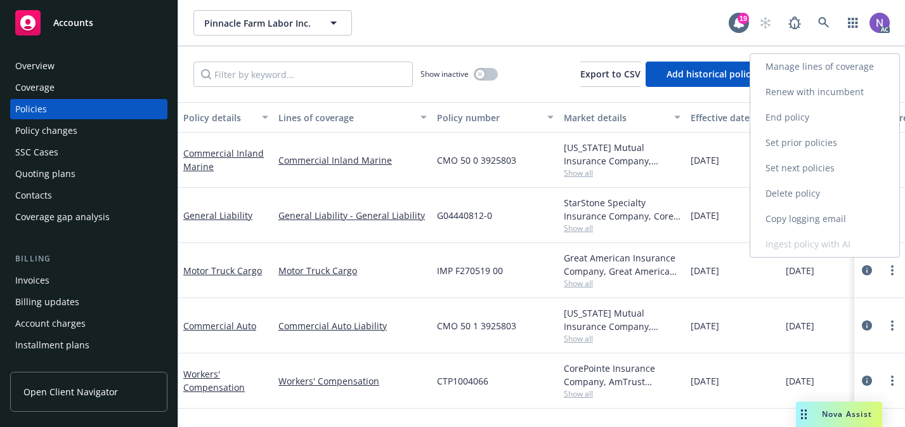
click at [841, 224] on link "Copy logging email" at bounding box center [824, 218] width 149 height 25
